Goal: Find specific page/section: Find specific page/section

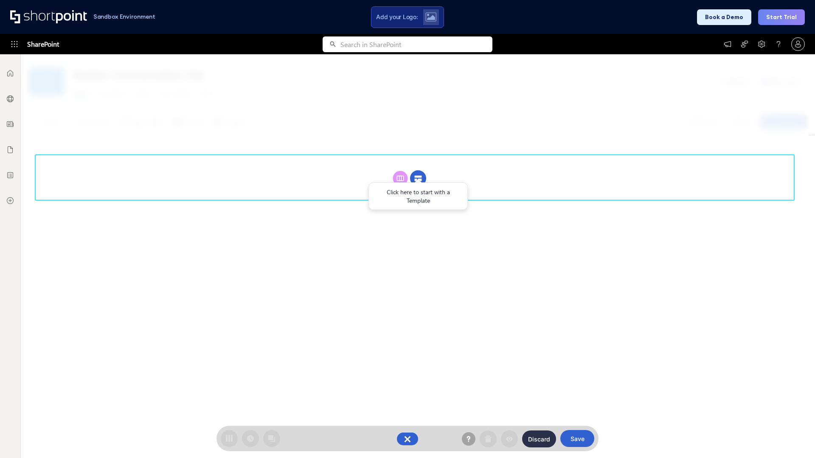
click at [418, 178] on circle at bounding box center [418, 179] width 16 height 16
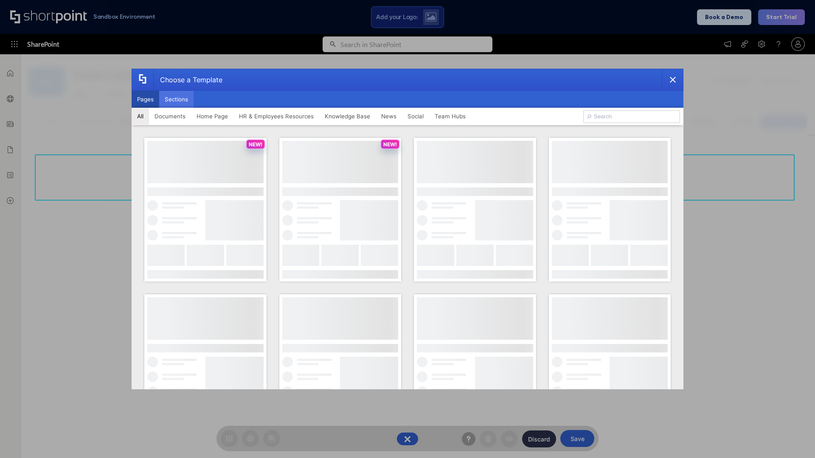
click at [176, 99] on button "Sections" at bounding box center [176, 99] width 34 height 17
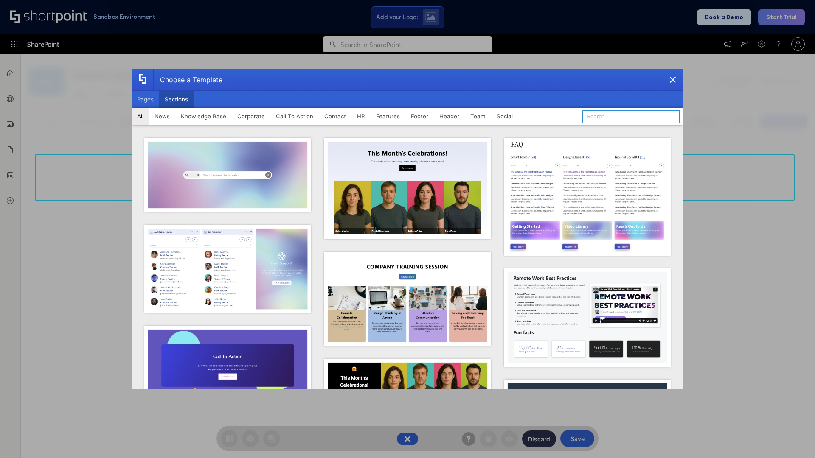
type input "Employees Hub HR"
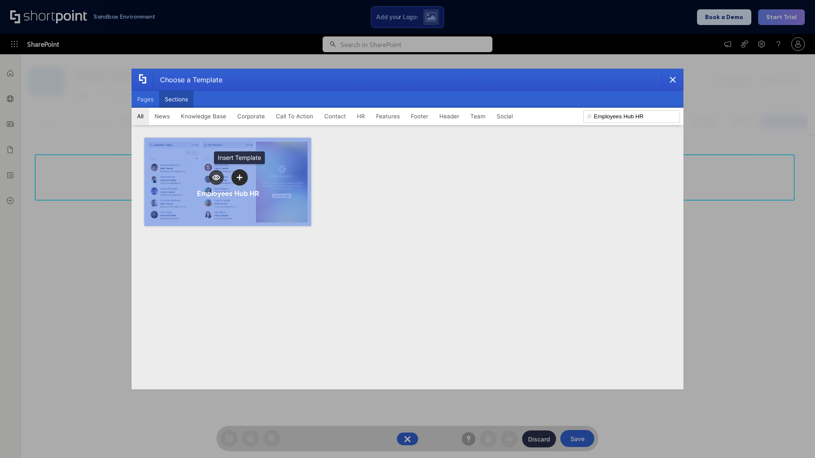
click at [239, 177] on icon "template selector" at bounding box center [239, 178] width 6 height 6
